Goal: Task Accomplishment & Management: Use online tool/utility

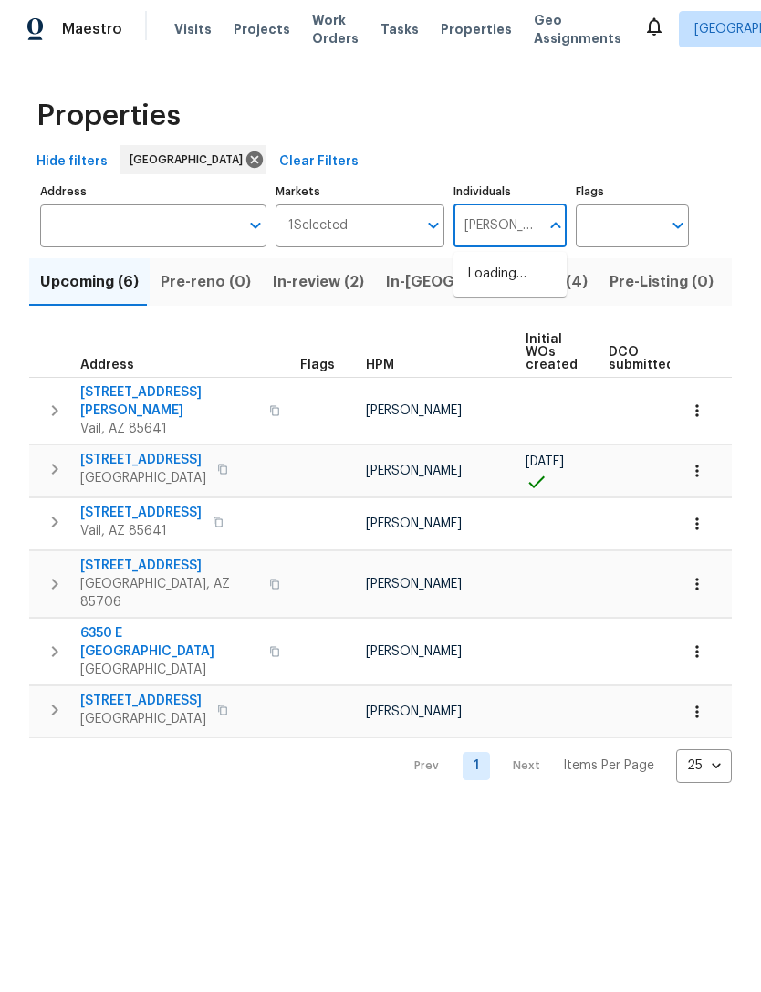
type input "[PERSON_NAME]"
click at [498, 282] on input "checkbox" at bounding box center [487, 284] width 38 height 38
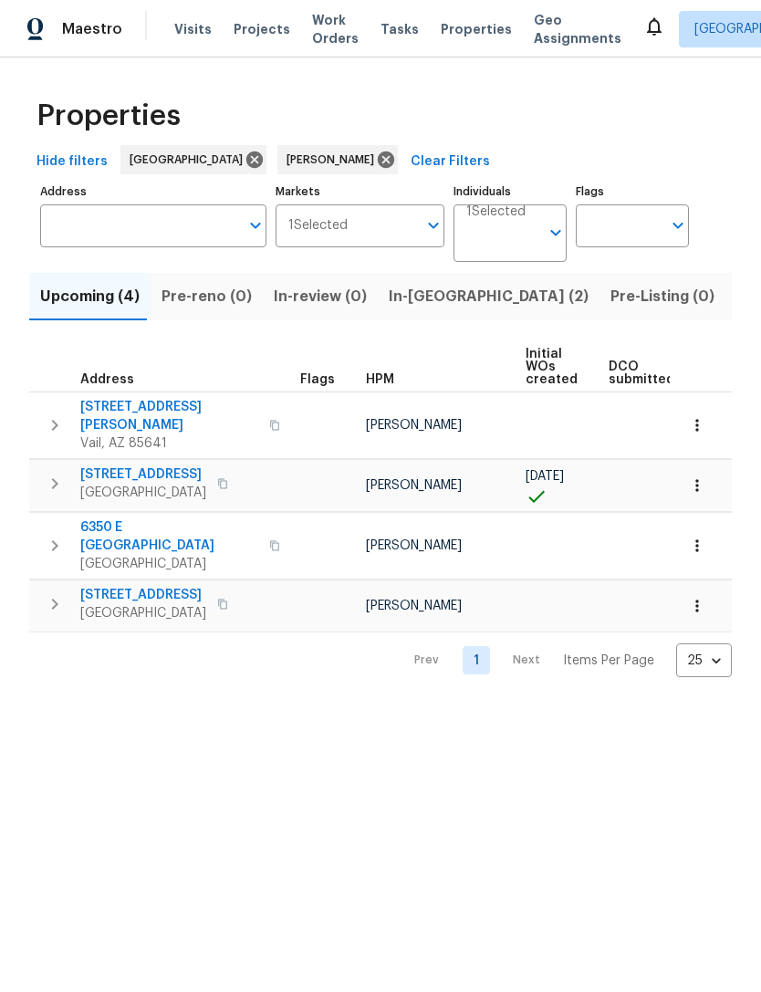
click at [737, 296] on span "Listed (8)" at bounding box center [771, 297] width 69 height 26
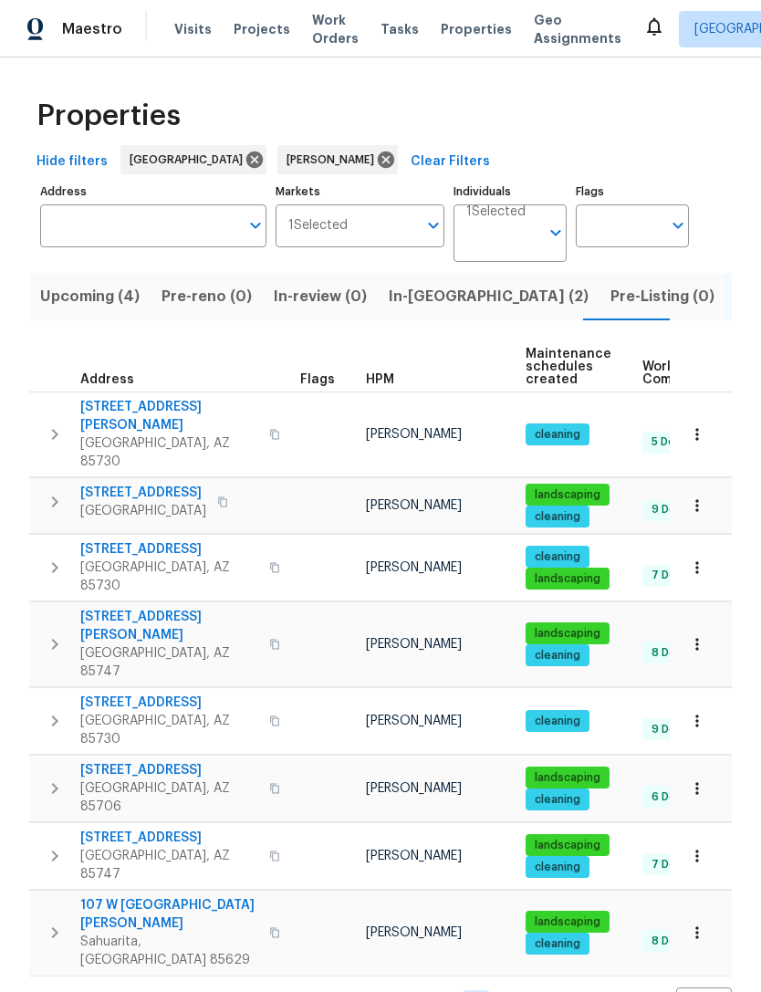
click at [49, 491] on icon "button" at bounding box center [55, 502] width 22 height 22
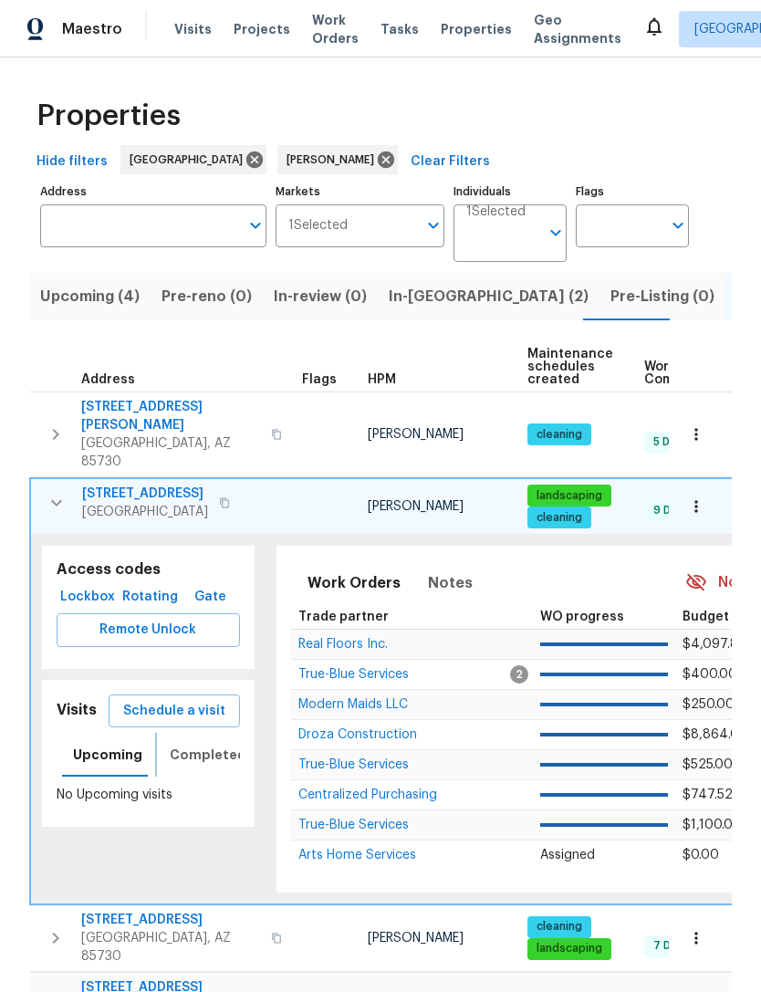
click at [190, 744] on span "Completed" at bounding box center [208, 755] width 77 height 23
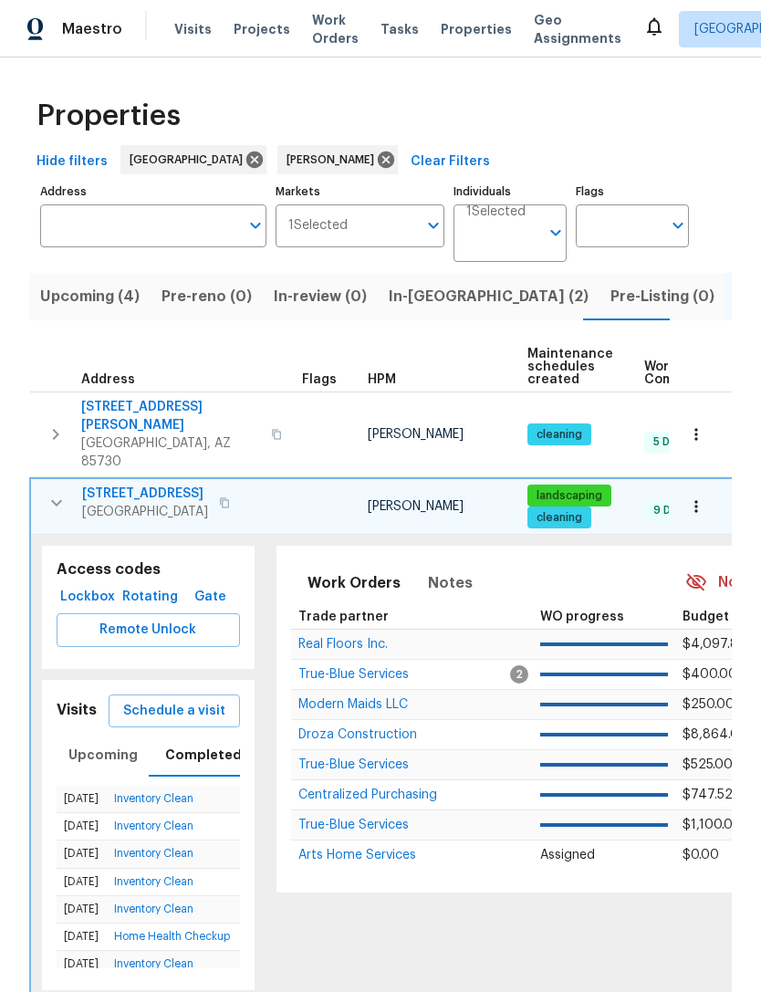
click at [48, 492] on icon "button" at bounding box center [57, 503] width 22 height 22
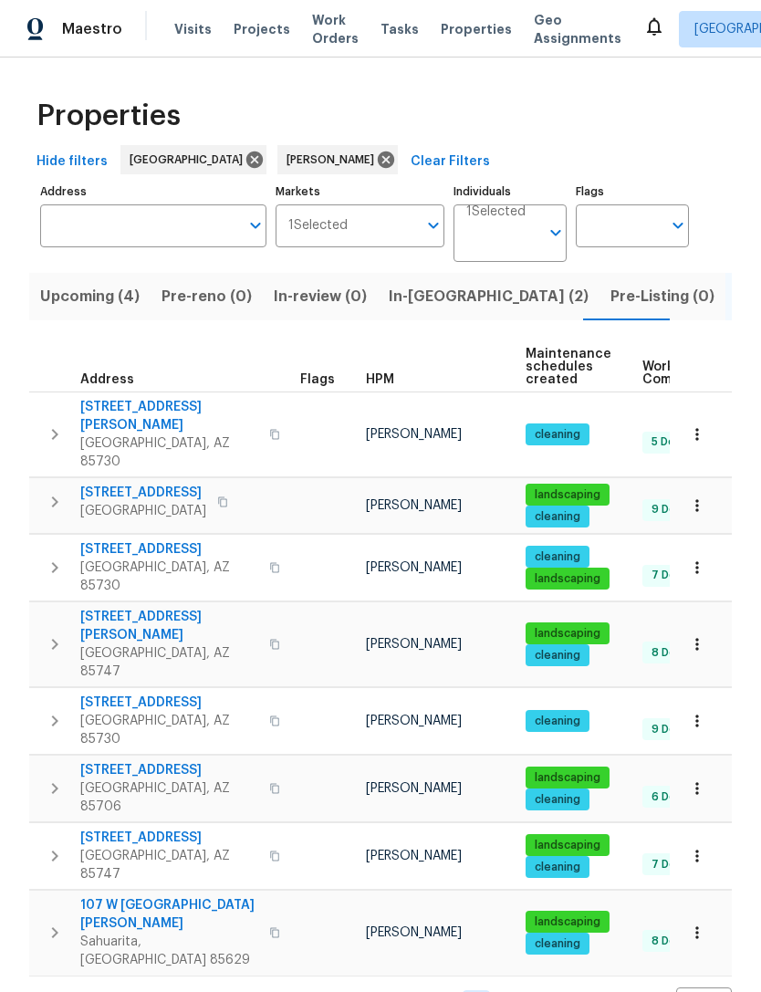
click at [50, 405] on button "button" at bounding box center [55, 434] width 37 height 73
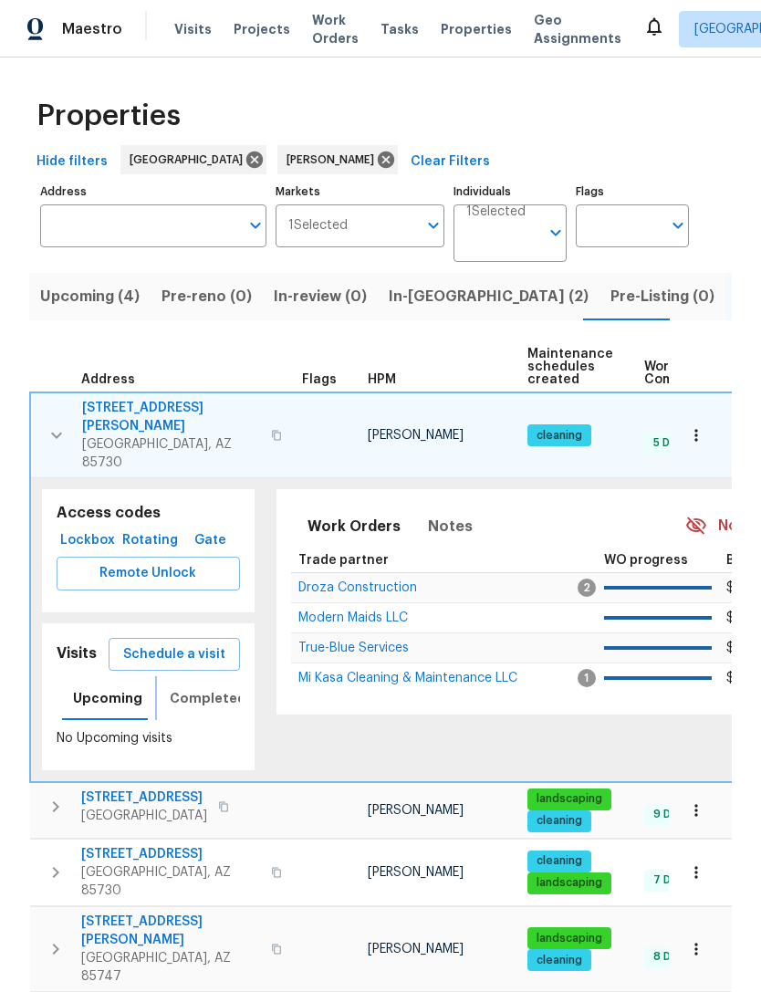
click at [200, 687] on span "Completed" at bounding box center [208, 698] width 77 height 23
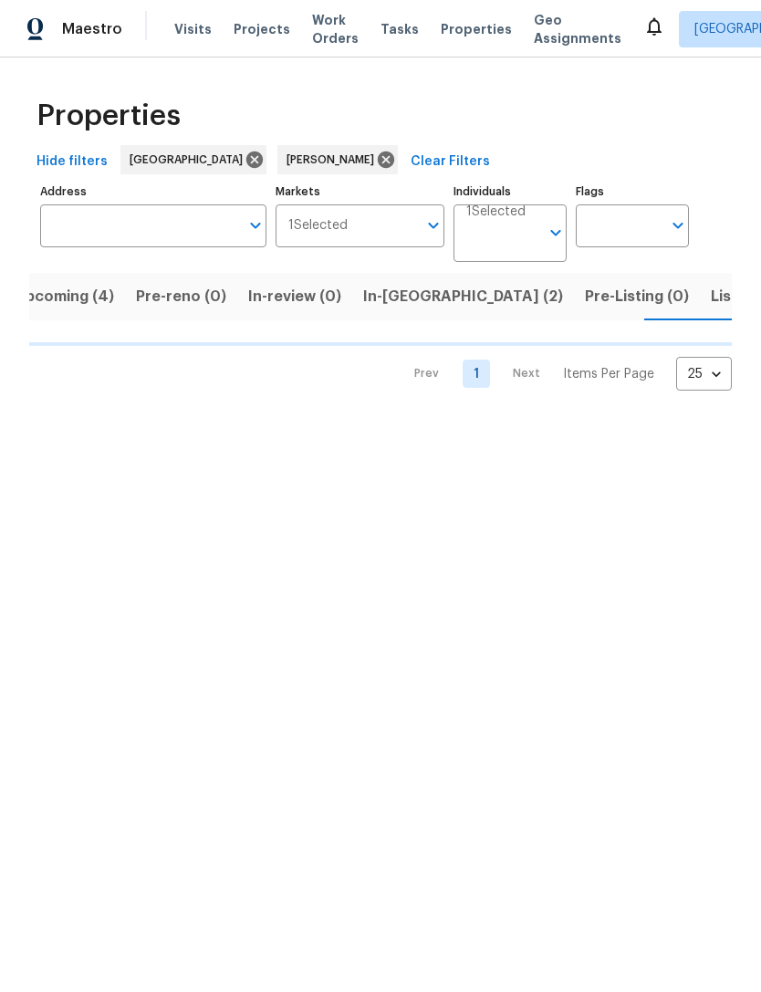
scroll to position [0, 29]
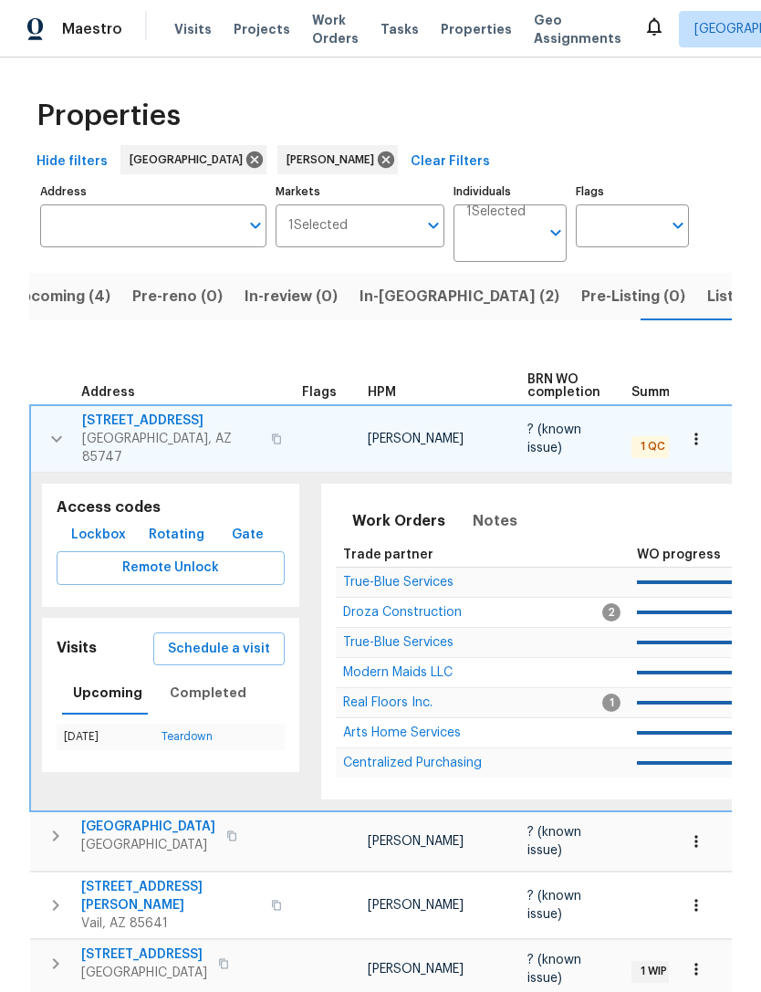
click at [46, 428] on icon "button" at bounding box center [57, 439] width 22 height 22
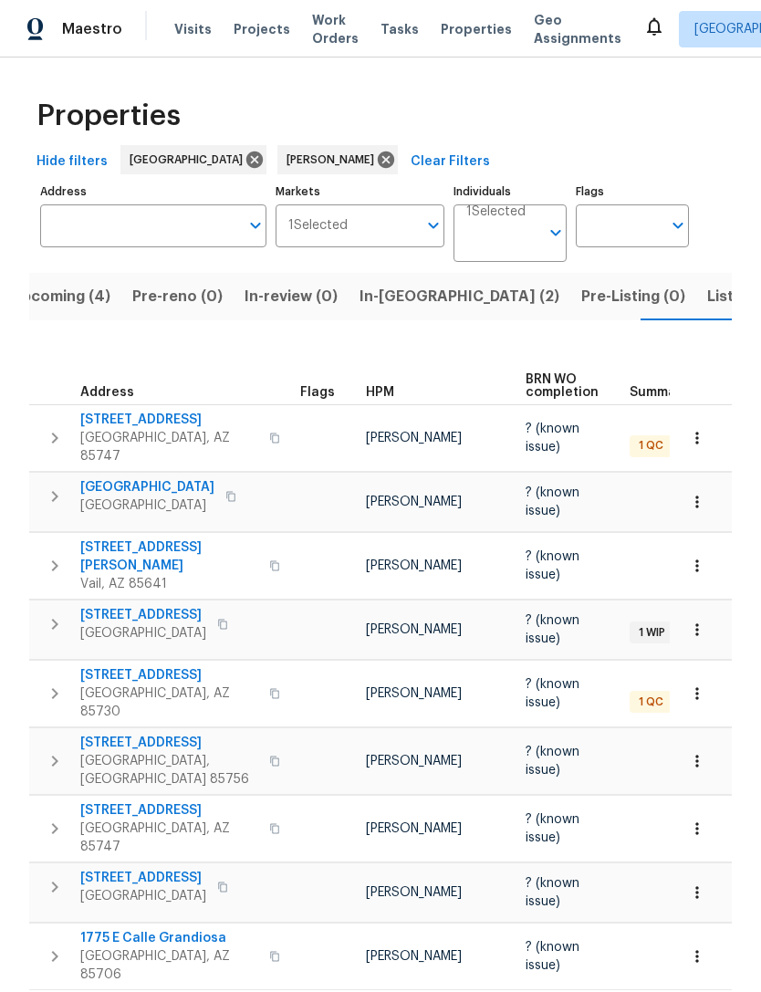
click at [47, 683] on icon "button" at bounding box center [55, 694] width 22 height 22
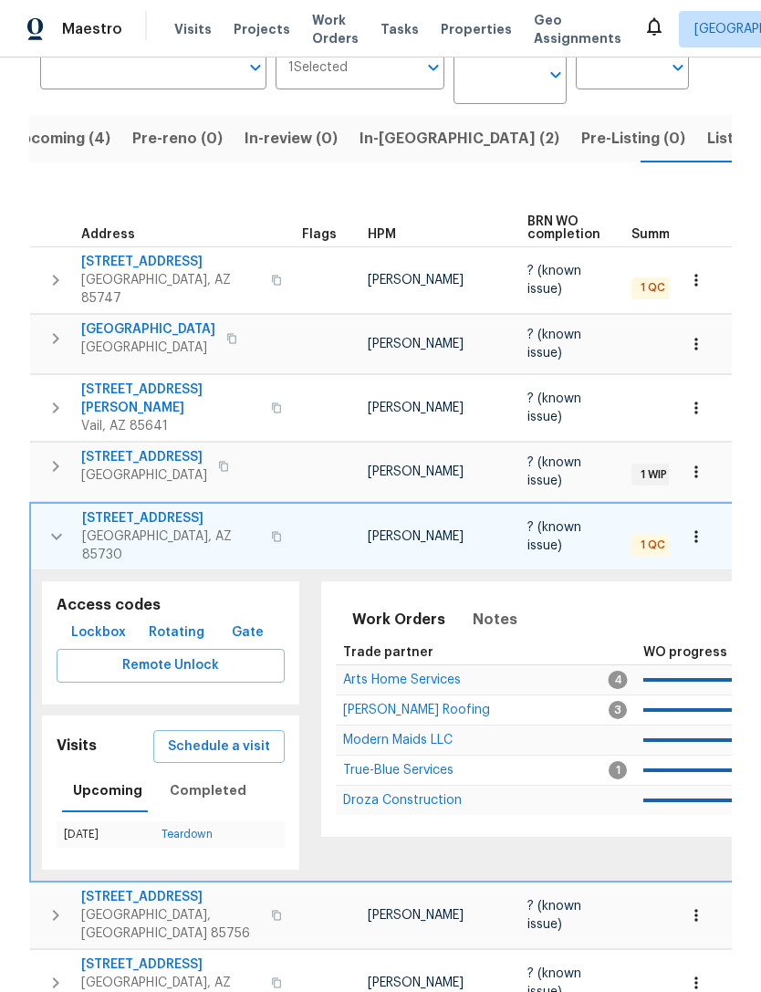
scroll to position [156, 0]
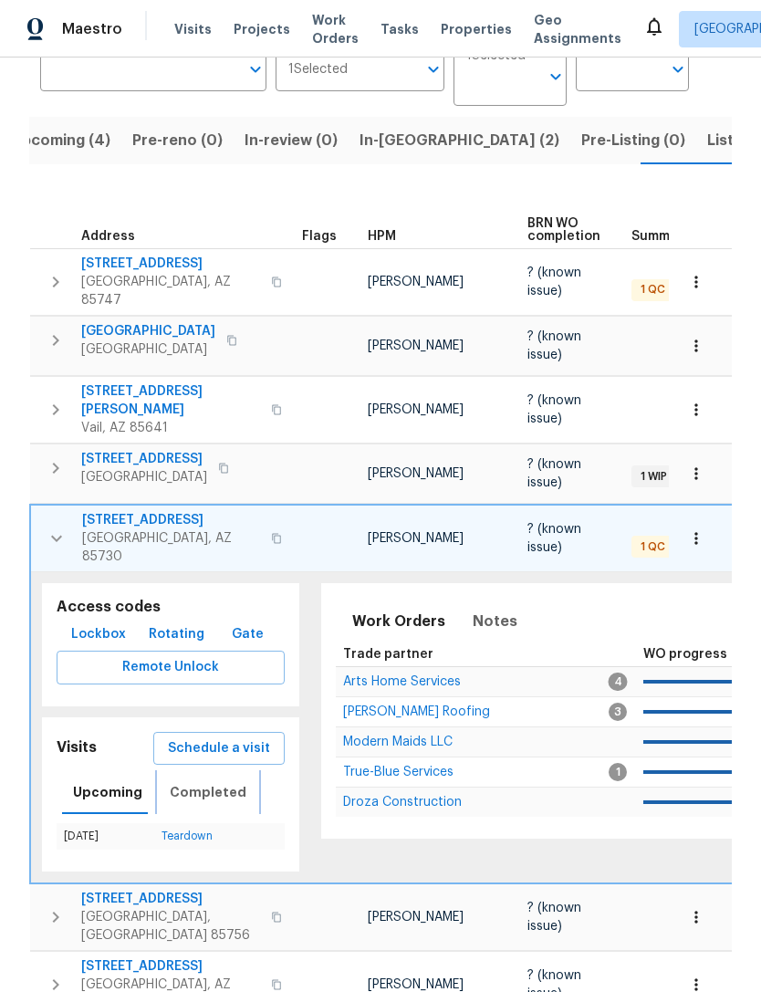
click at [192, 781] on span "Completed" at bounding box center [208, 792] width 77 height 23
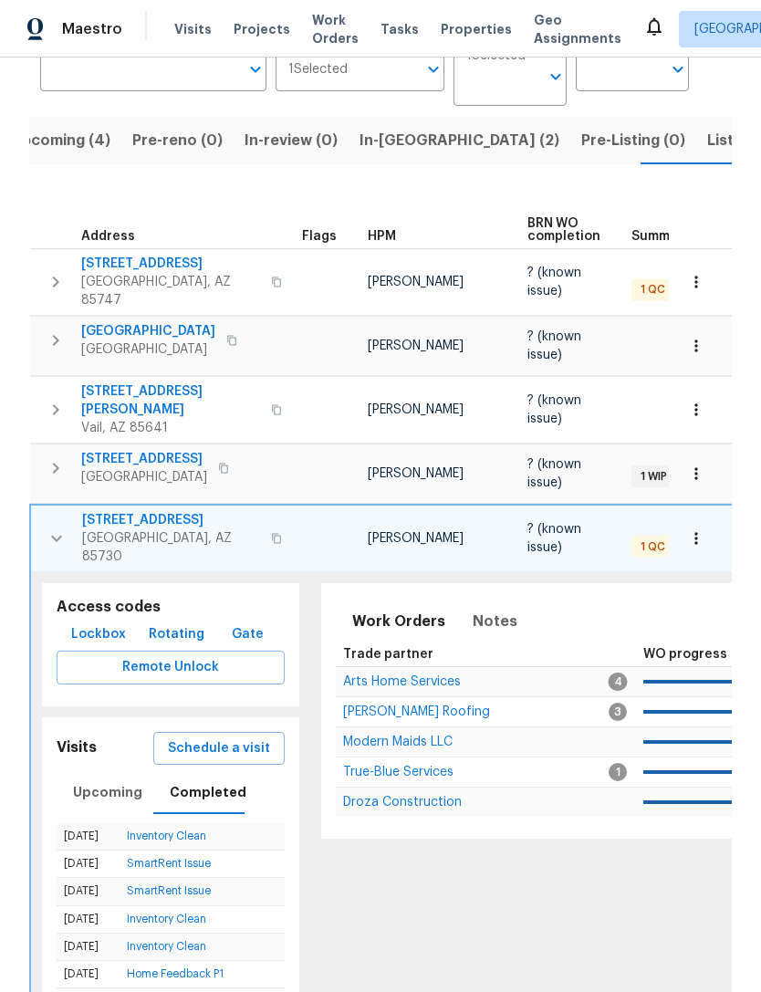
click at [52, 528] on icon "button" at bounding box center [57, 539] width 22 height 22
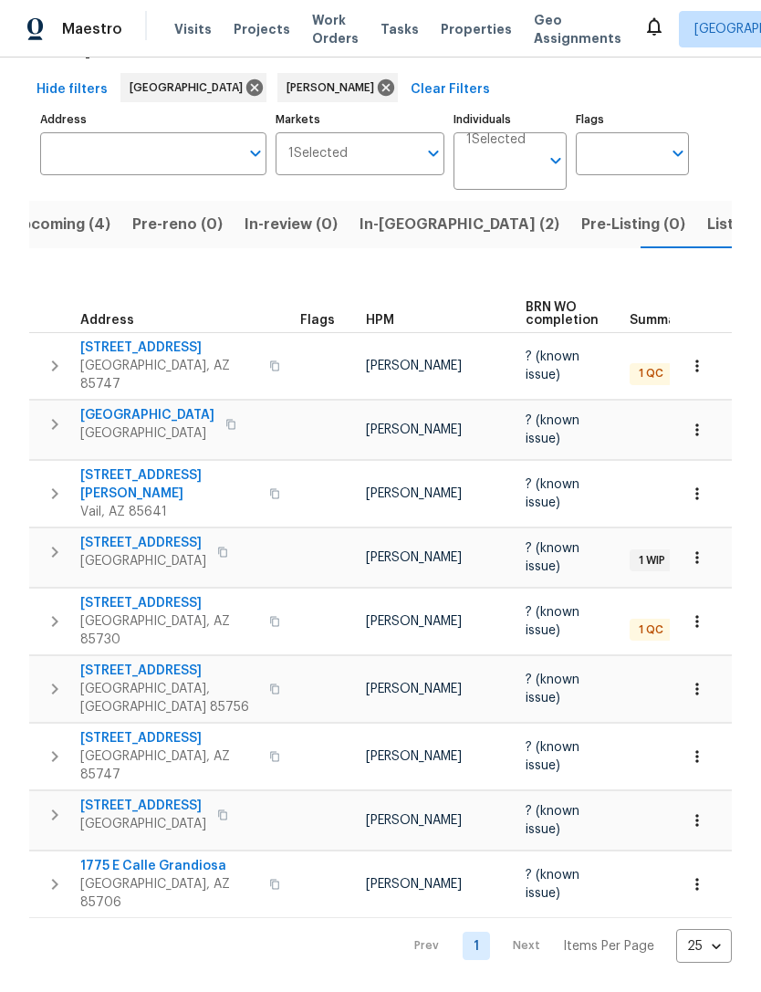
scroll to position [0, 0]
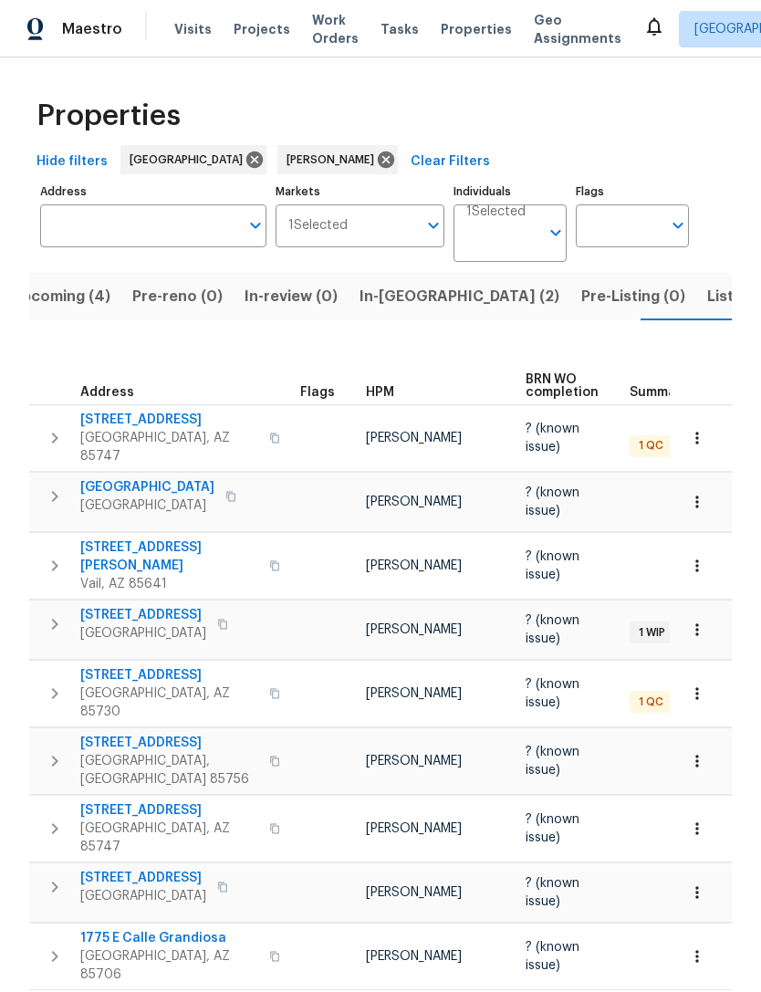
click at [47, 683] on icon "button" at bounding box center [55, 694] width 22 height 22
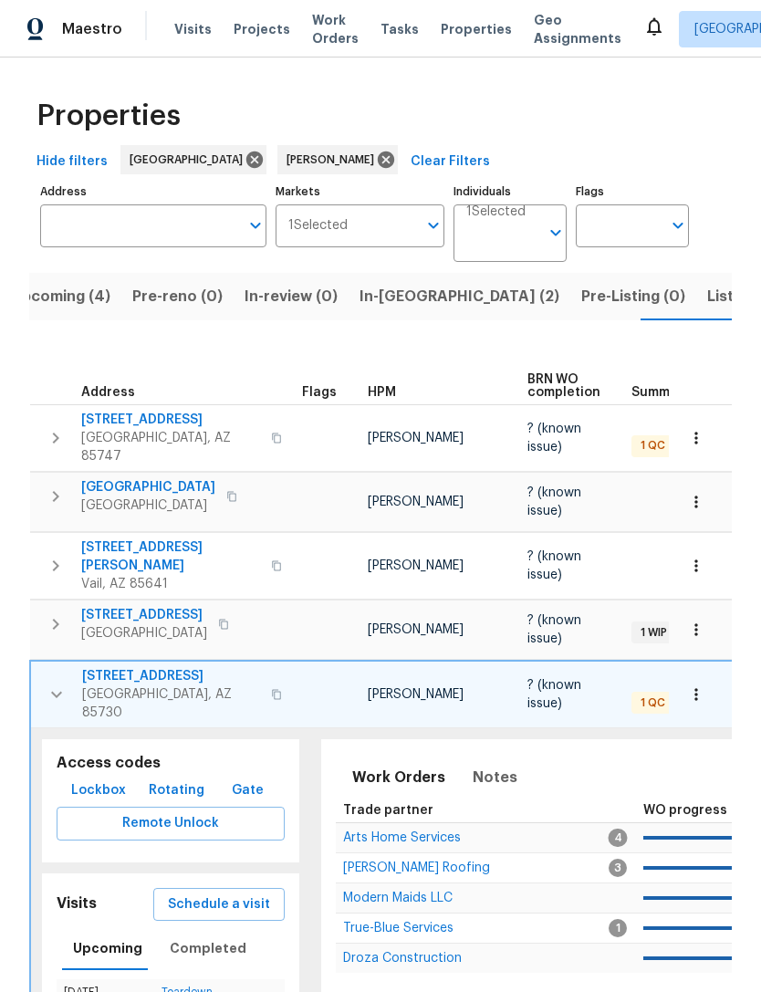
click at [199, 894] on span "Schedule a visit" at bounding box center [219, 905] width 102 height 23
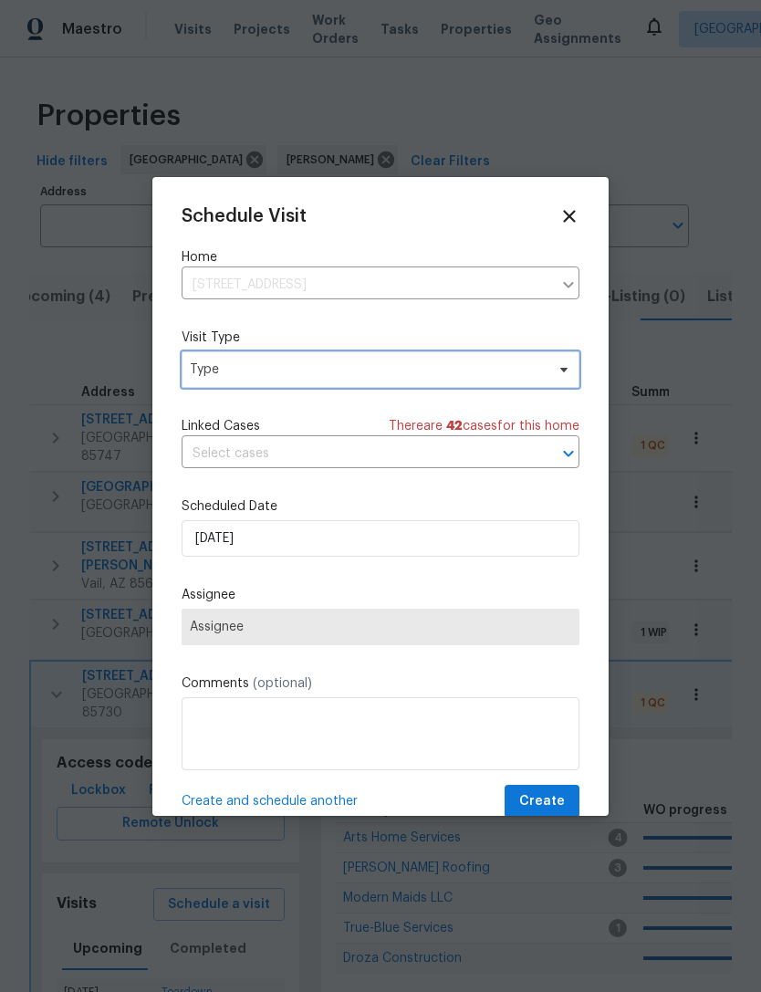
click at [228, 379] on span "Type" at bounding box center [367, 370] width 355 height 18
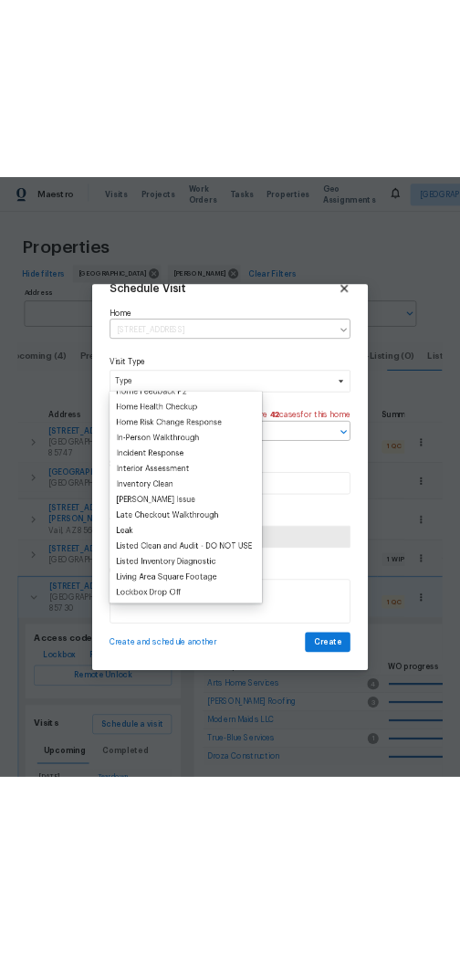
scroll to position [635, 0]
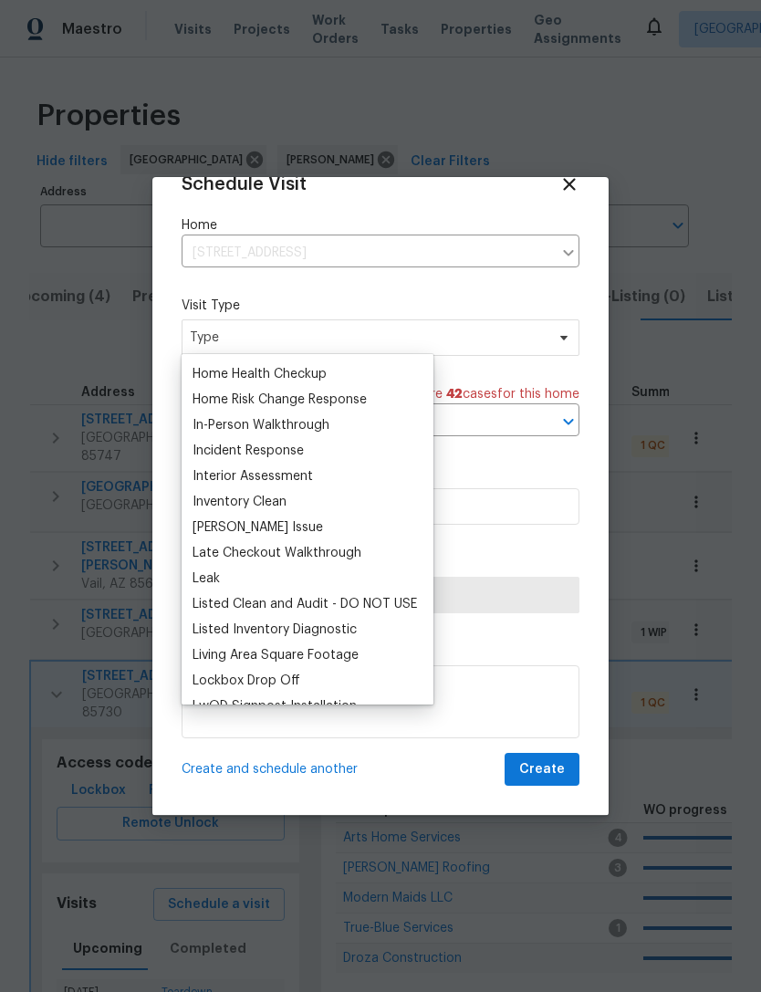
click at [307, 507] on div "Inventory Clean" at bounding box center [307, 502] width 241 height 26
click at [297, 501] on div "Inventory Clean" at bounding box center [307, 502] width 241 height 26
click at [251, 506] on div "Inventory Clean" at bounding box center [240, 502] width 94 height 18
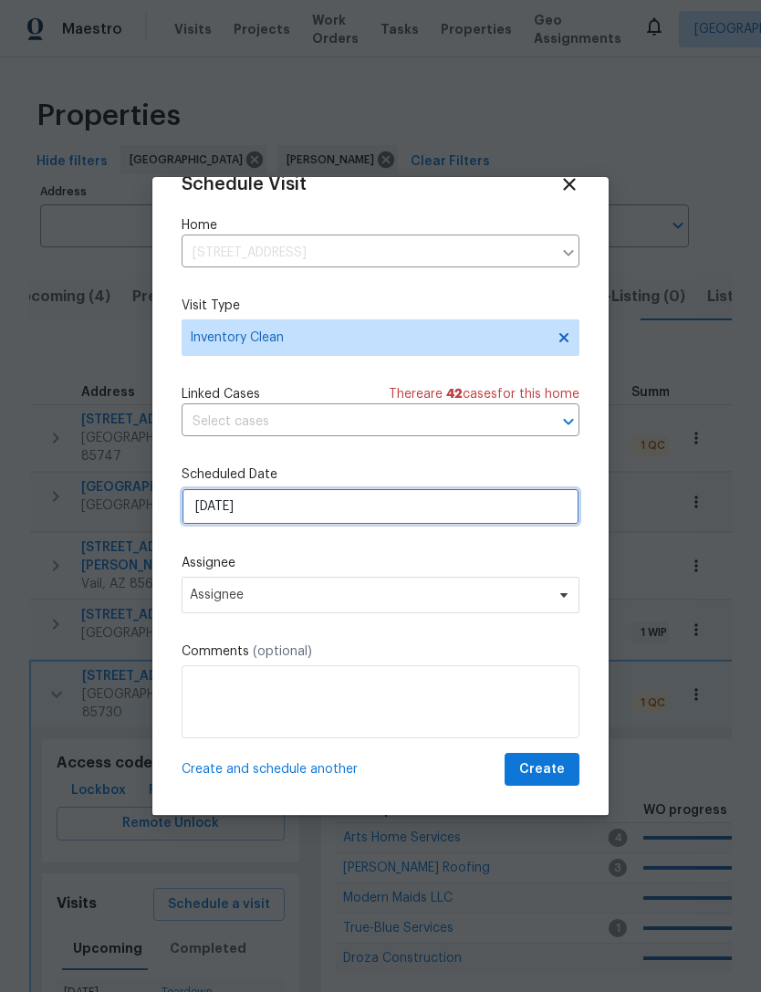
click at [371, 513] on input "[DATE]" at bounding box center [381, 506] width 398 height 37
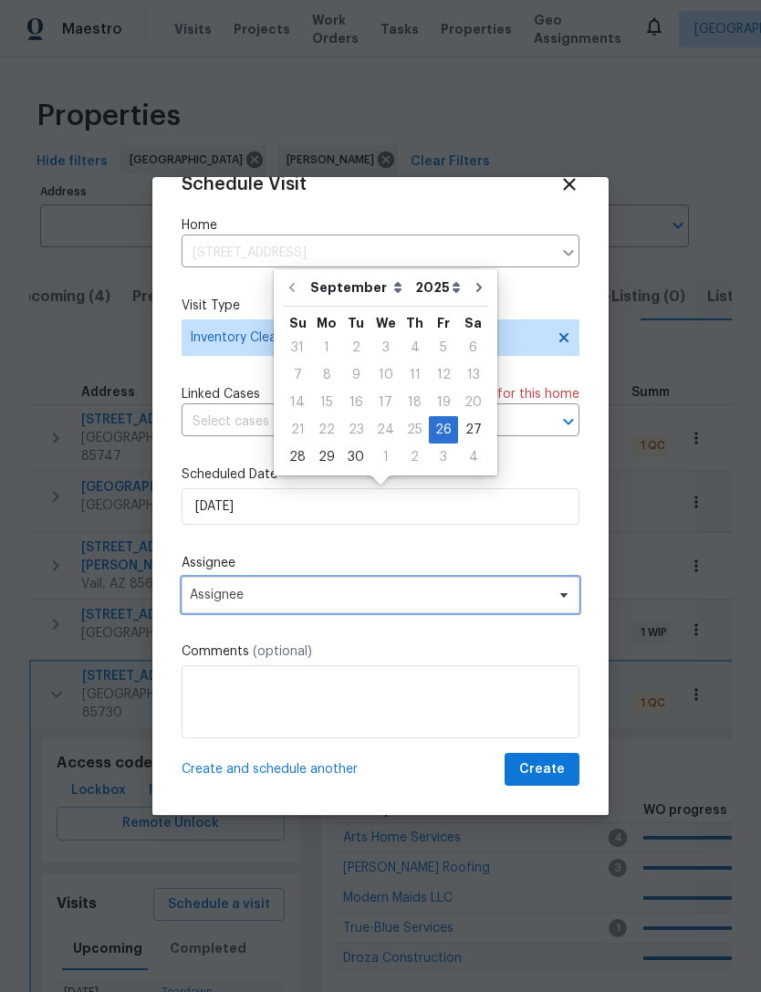
click at [359, 578] on span "Assignee" at bounding box center [381, 595] width 398 height 37
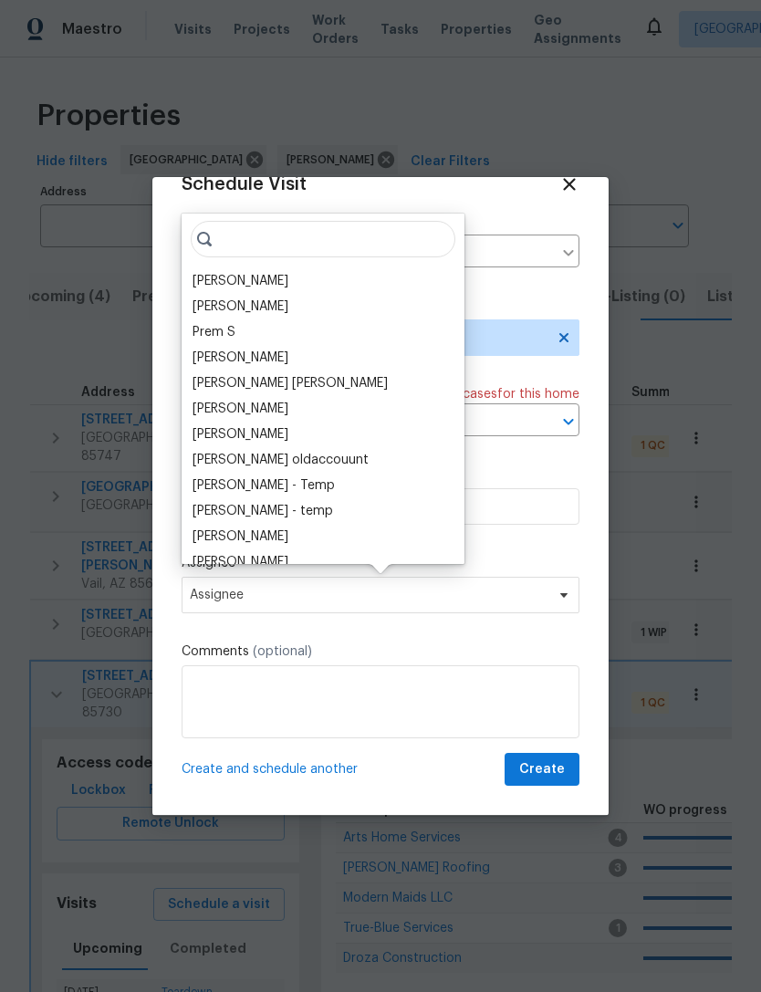
click at [355, 575] on div "Assignee Assignee" at bounding box center [381, 583] width 398 height 59
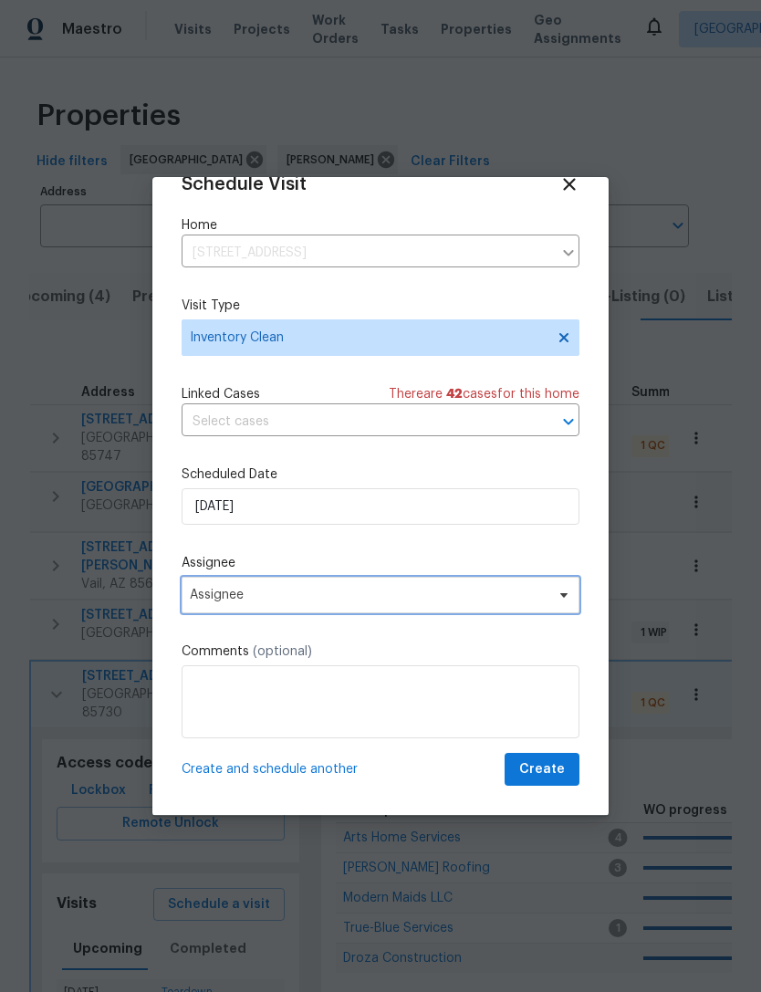
click at [340, 597] on span "Assignee" at bounding box center [369, 595] width 358 height 15
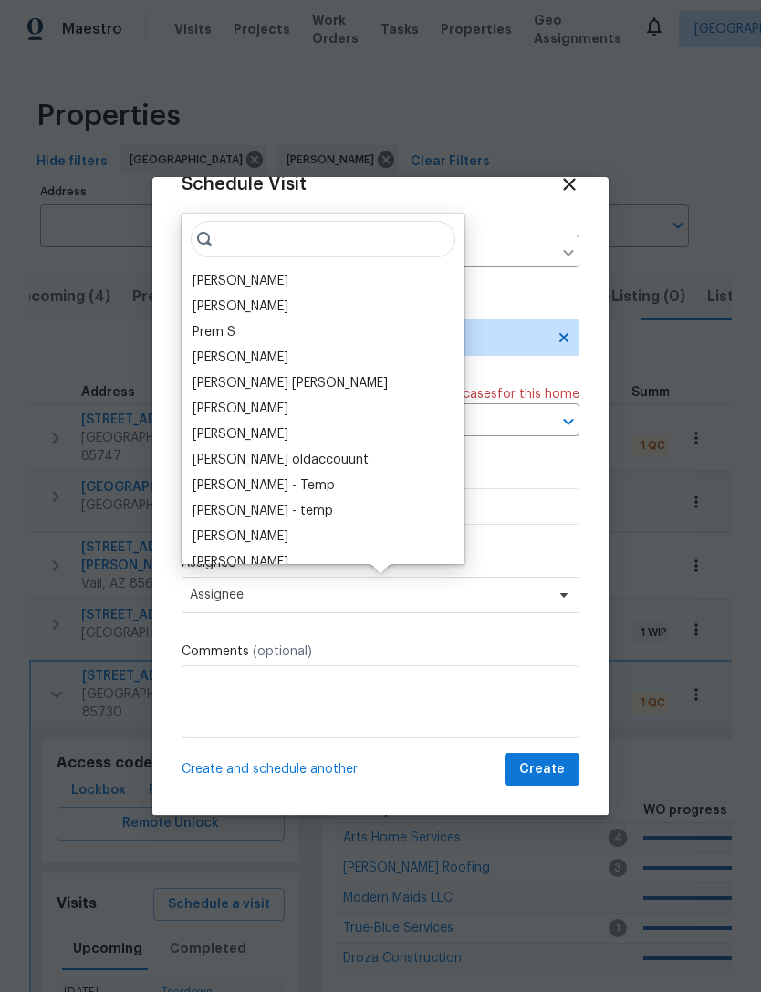
click at [302, 288] on div "[PERSON_NAME]" at bounding box center [323, 281] width 272 height 26
click at [258, 279] on div "[PERSON_NAME]" at bounding box center [241, 281] width 96 height 18
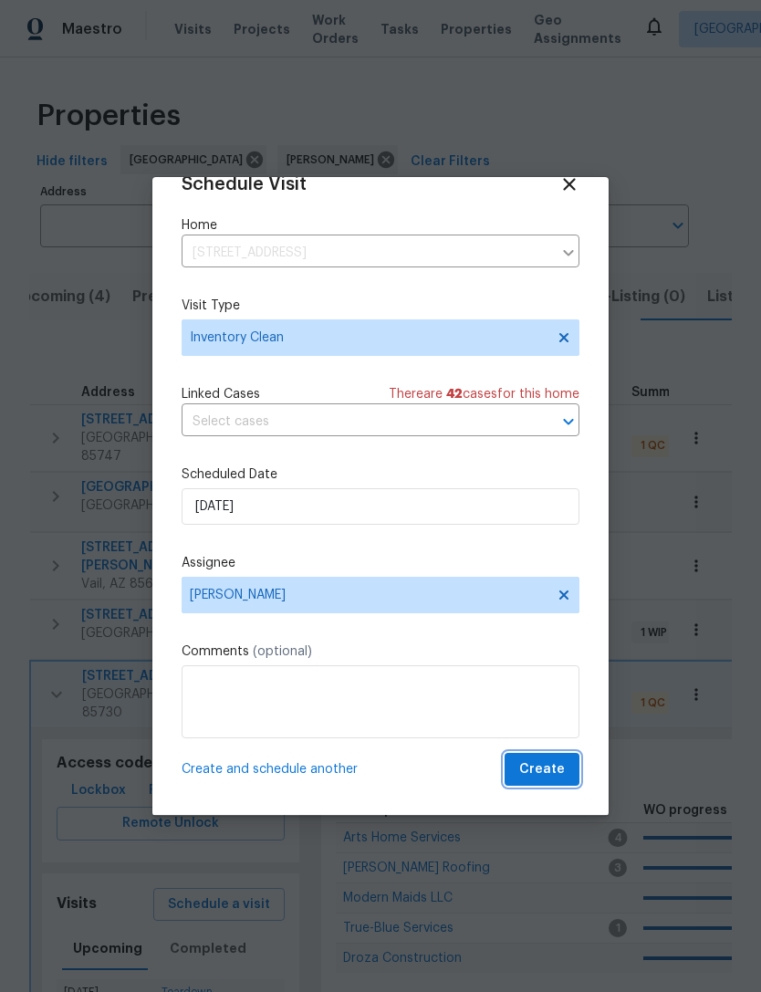
click at [558, 770] on span "Create" at bounding box center [542, 769] width 46 height 23
